Goal: Transaction & Acquisition: Purchase product/service

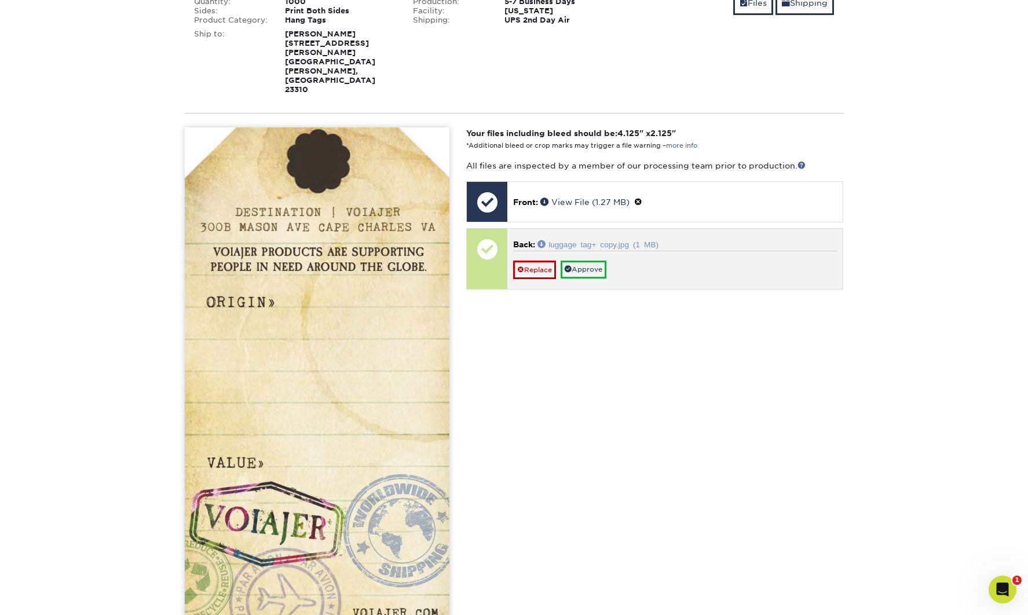
scroll to position [237, 0]
click at [640, 239] on link "luggage tag+ copy.jpg (1 MB)" at bounding box center [597, 243] width 121 height 8
click at [542, 260] on link "Replace" at bounding box center [534, 269] width 43 height 19
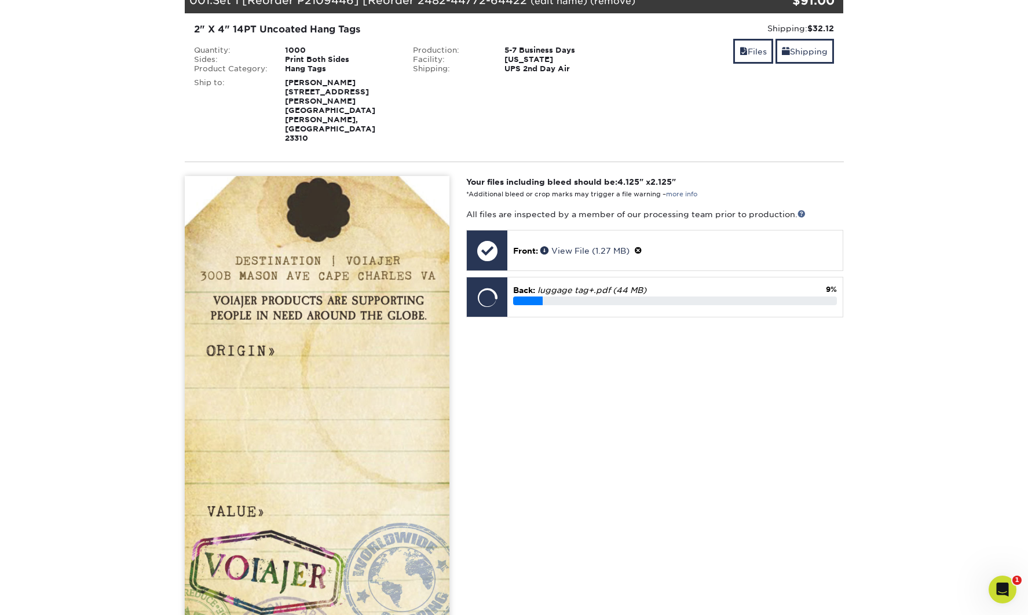
scroll to position [185, 0]
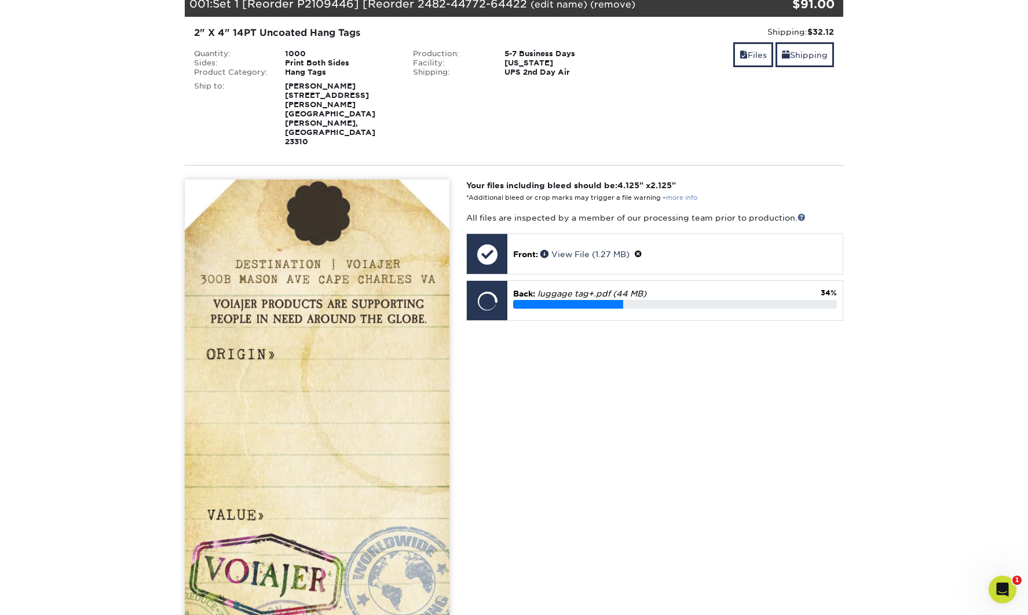
click at [684, 194] on link "more info" at bounding box center [681, 198] width 31 height 8
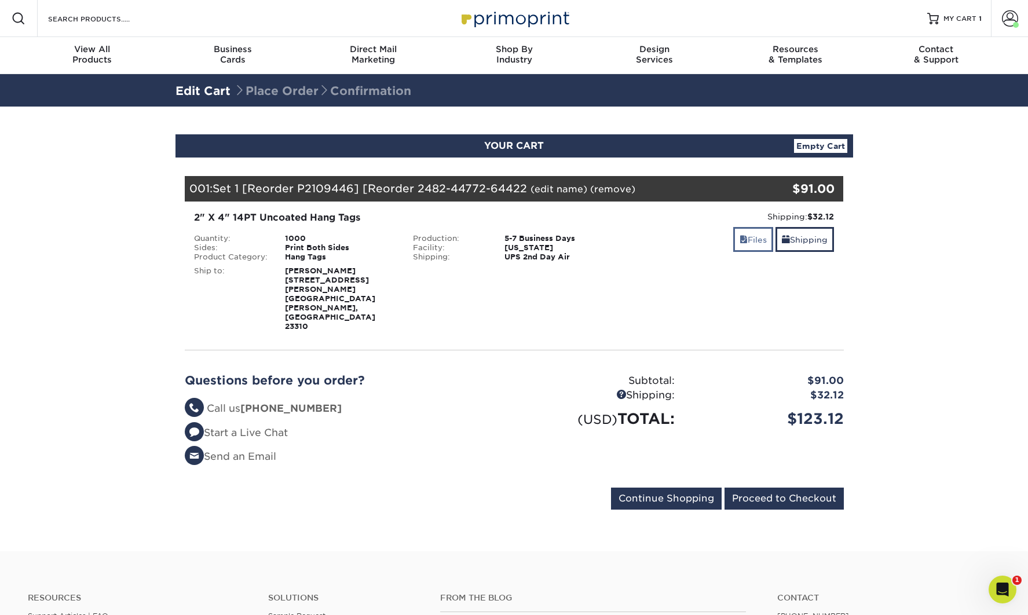
click at [750, 248] on link "Files" at bounding box center [753, 239] width 40 height 25
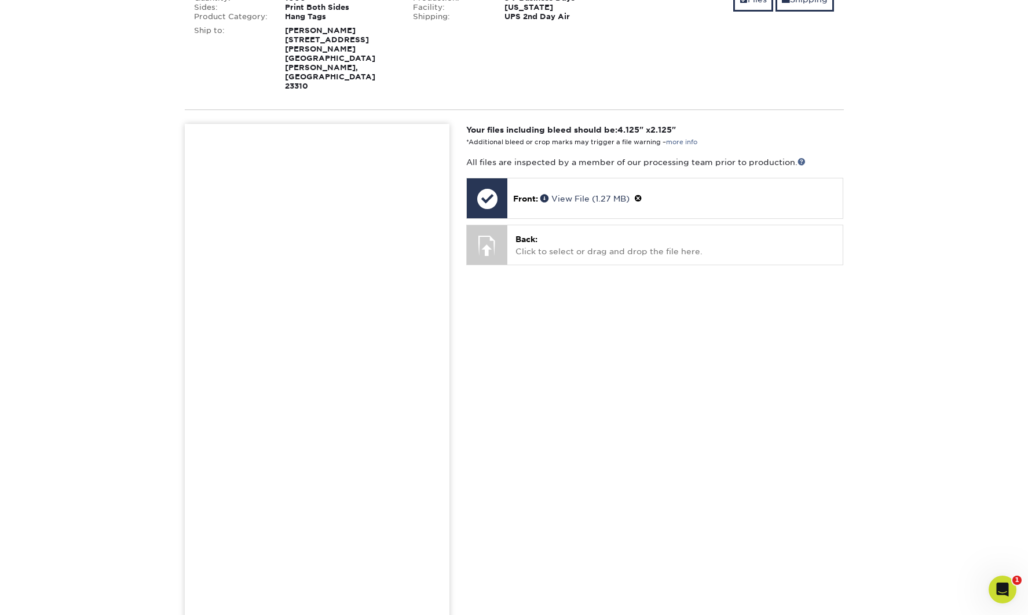
scroll to position [240, 0]
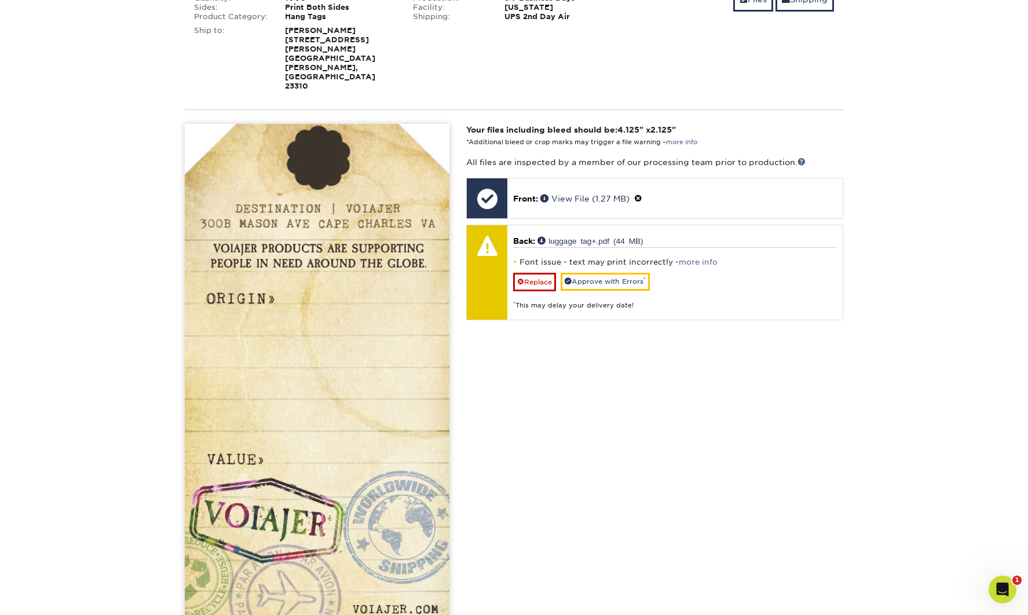
click at [540, 273] on link "Replace" at bounding box center [534, 282] width 43 height 19
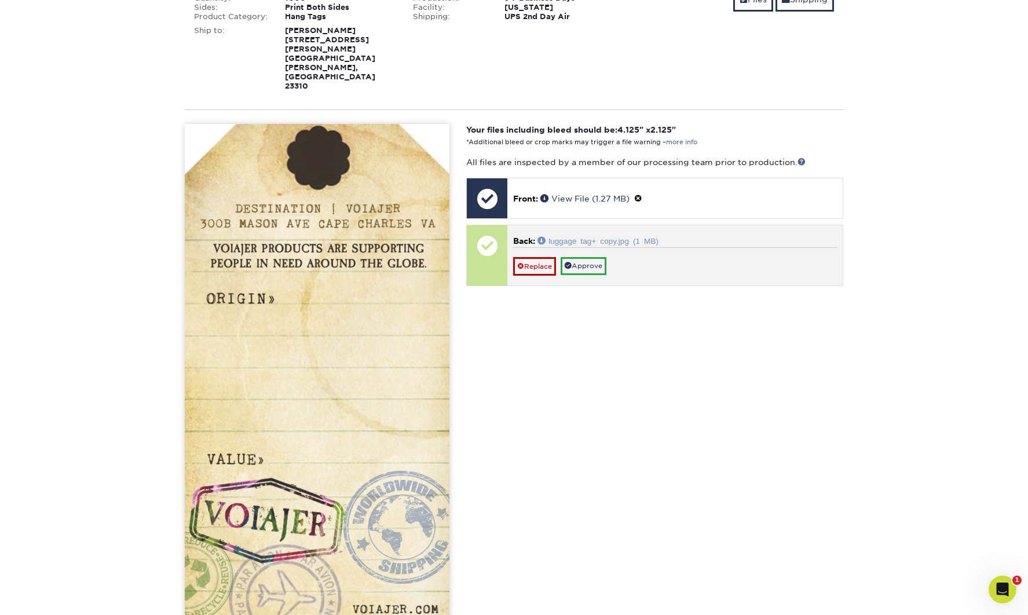
click at [601, 236] on link "luggage tag+ copy.jpg (1 MB)" at bounding box center [597, 240] width 121 height 8
click at [597, 257] on link "Approve" at bounding box center [583, 266] width 46 height 18
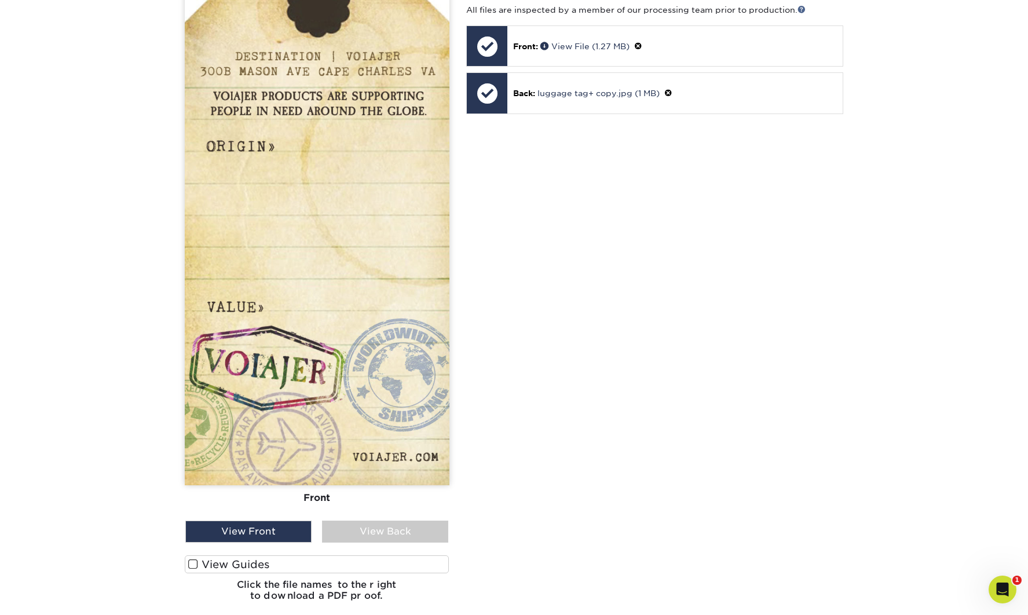
scroll to position [399, 0]
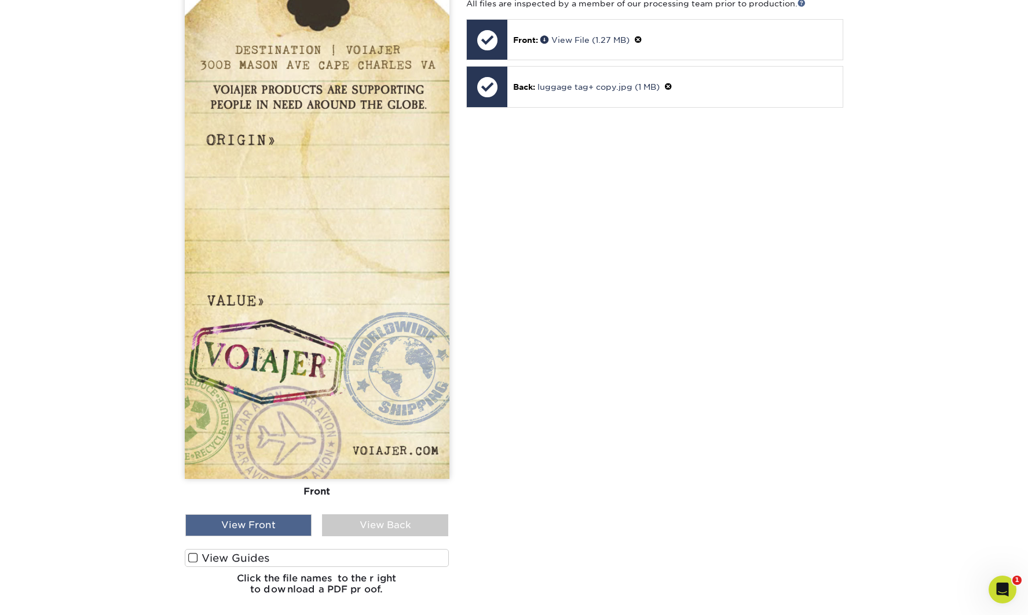
click at [260, 514] on div "View Front" at bounding box center [248, 525] width 126 height 22
click at [276, 514] on div "View Front" at bounding box center [248, 525] width 126 height 22
click at [366, 514] on div "View Back" at bounding box center [385, 525] width 126 height 22
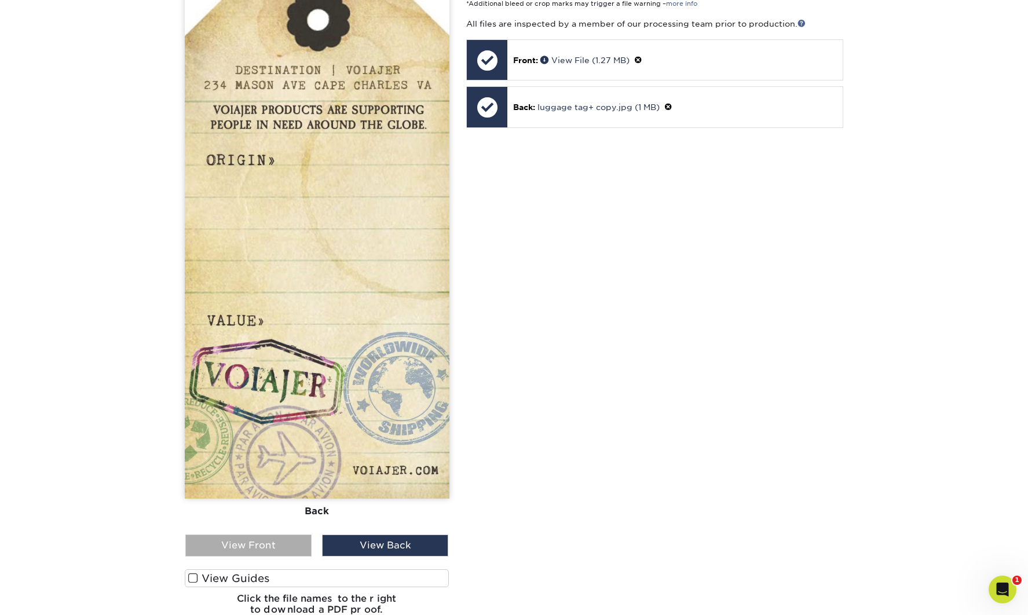
click at [244, 534] on div "View Front" at bounding box center [248, 545] width 126 height 22
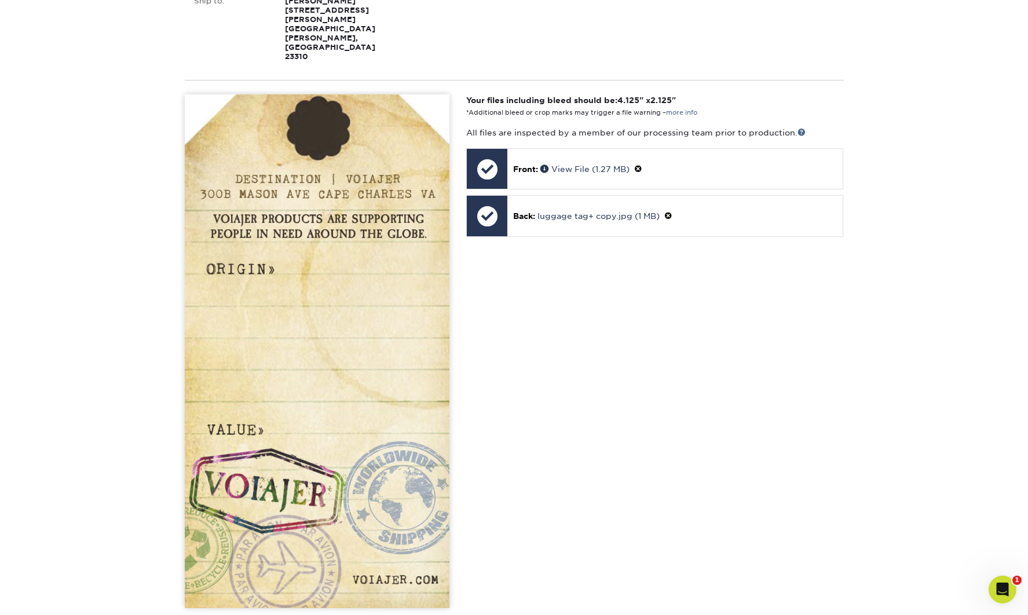
scroll to position [269, 0]
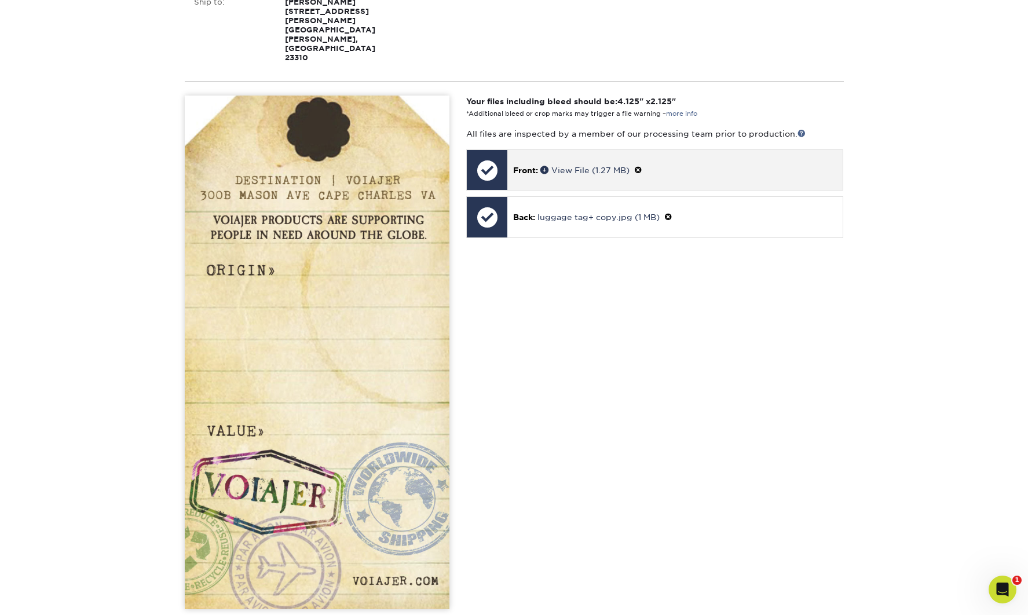
click at [669, 152] on div "Front: Click to select or drag and drop the file here. Choose file Front: valer…" at bounding box center [654, 169] width 377 height 41
click at [642, 166] on span at bounding box center [638, 170] width 8 height 9
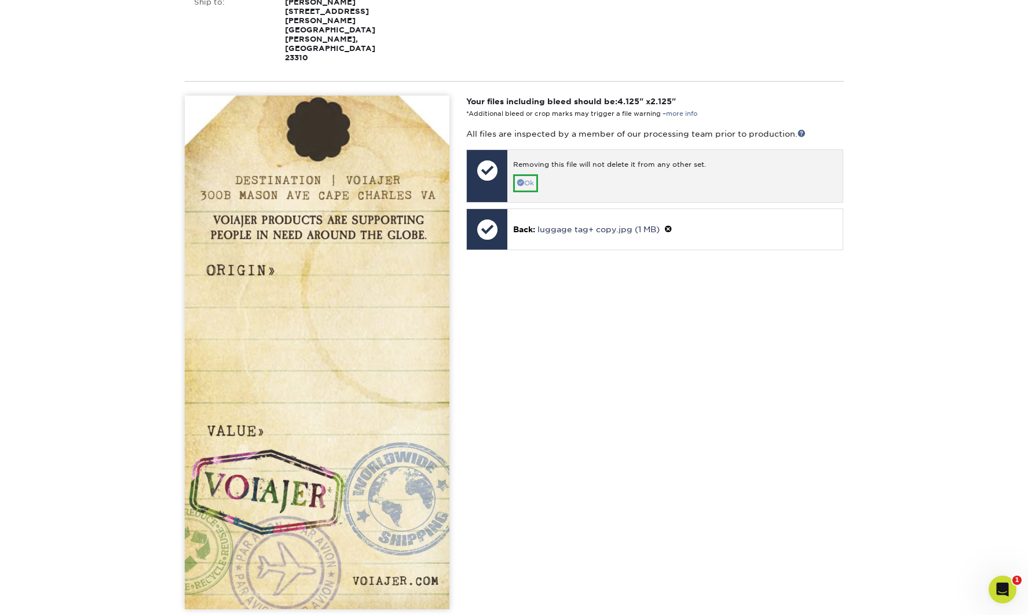
click at [528, 174] on link "Ok" at bounding box center [525, 183] width 25 height 18
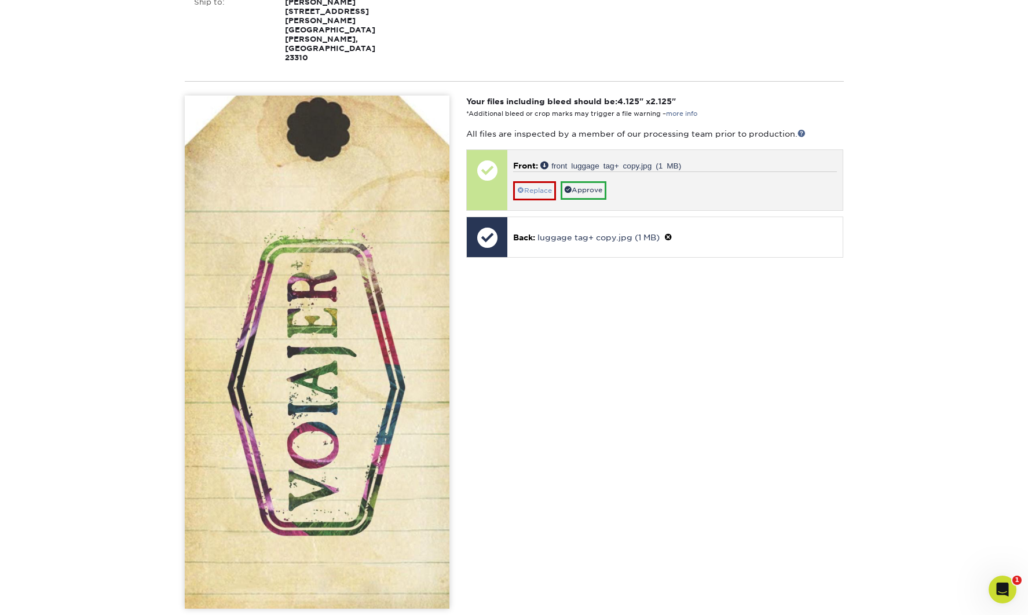
click at [542, 181] on link "Replace" at bounding box center [534, 190] width 43 height 19
click at [580, 181] on link "Approve" at bounding box center [583, 190] width 46 height 18
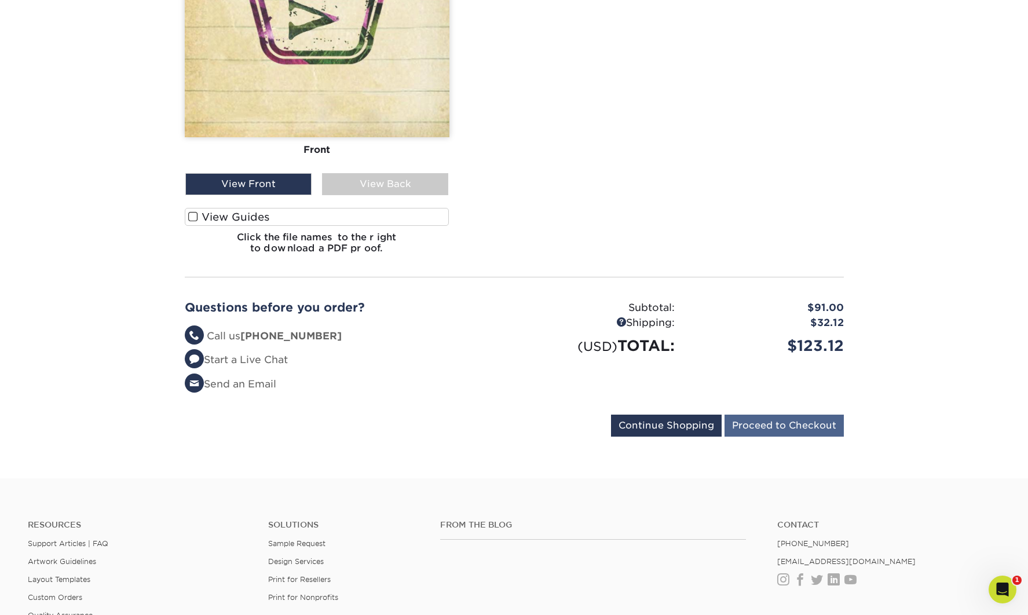
scroll to position [740, 0]
click at [768, 414] on input "Proceed to Checkout" at bounding box center [783, 425] width 119 height 22
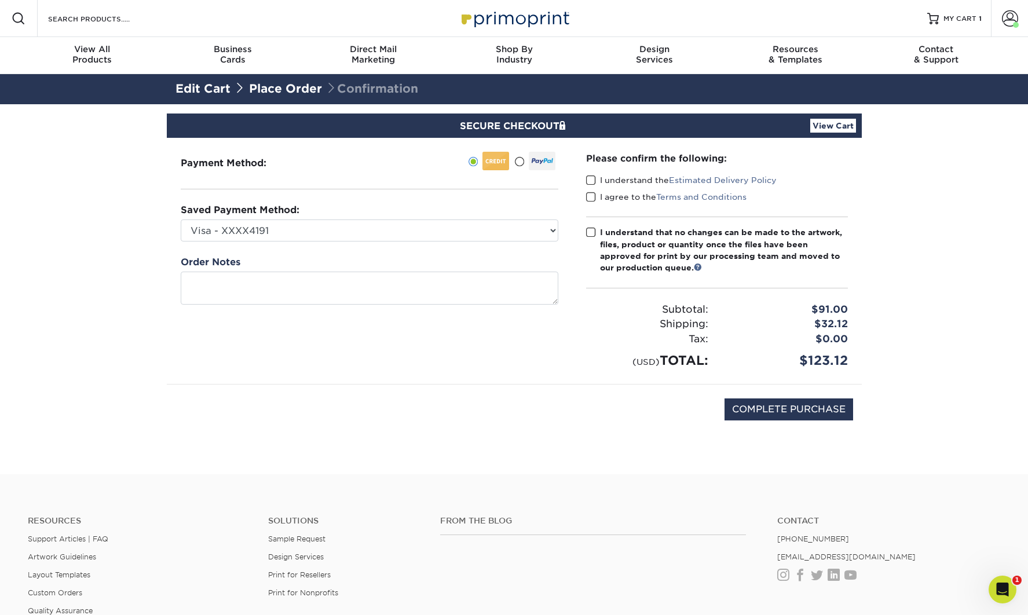
drag, startPoint x: 593, startPoint y: 179, endPoint x: 591, endPoint y: 200, distance: 20.4
click at [593, 179] on span at bounding box center [591, 180] width 10 height 11
click at [0, 0] on input "I understand the Estimated Delivery Policy" at bounding box center [0, 0] width 0 height 0
drag, startPoint x: 591, startPoint y: 196, endPoint x: 596, endPoint y: 221, distance: 25.9
click at [591, 196] on span at bounding box center [591, 197] width 10 height 11
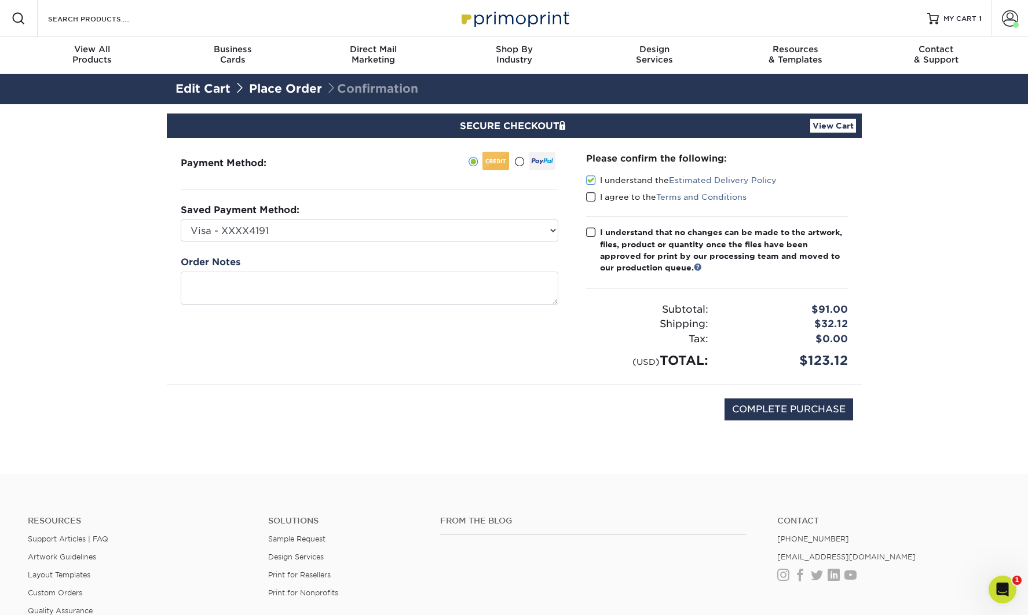
click at [0, 0] on input "I agree to the Terms and Conditions" at bounding box center [0, 0] width 0 height 0
click at [593, 227] on span at bounding box center [591, 232] width 10 height 11
click at [0, 0] on input "I understand that no changes can be made to the artwork, files, product or quan…" at bounding box center [0, 0] width 0 height 0
click at [804, 410] on input "COMPLETE PURCHASE" at bounding box center [788, 409] width 129 height 22
type input "PROCESSING, PLEASE WAIT..."
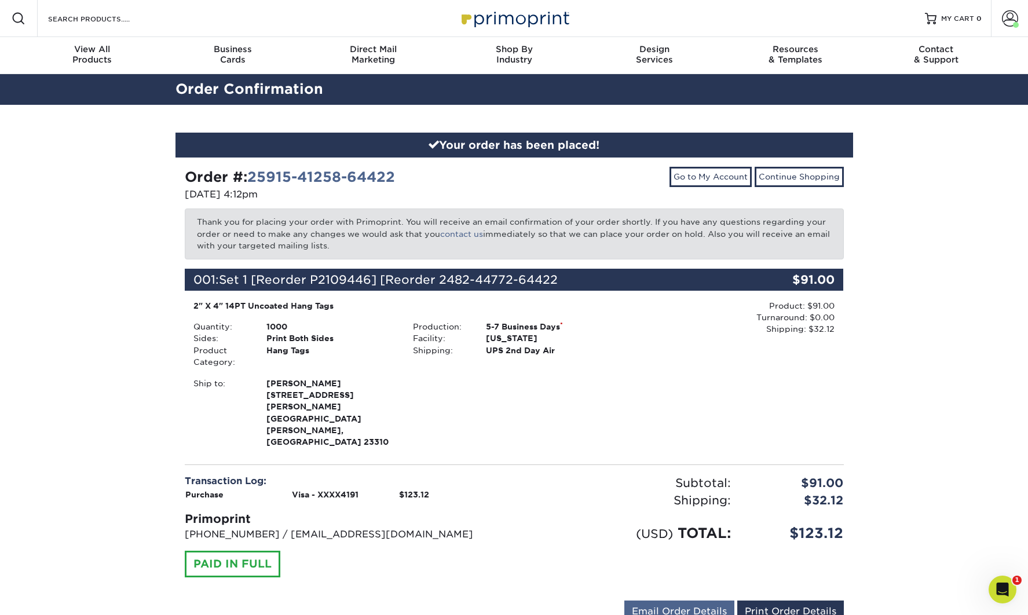
click at [693, 600] on link "Email Order Details" at bounding box center [679, 611] width 110 height 22
drag, startPoint x: 682, startPoint y: 571, endPoint x: 538, endPoint y: 568, distance: 144.8
click at [545, 600] on div "naomi@kadogift.org Send Email Order Details Print Order Details" at bounding box center [514, 613] width 659 height 27
type input "naomidarg@icloud.com"
click at [726, 601] on button "Send" at bounding box center [718, 611] width 32 height 21
